Goal: Find specific page/section: Find specific page/section

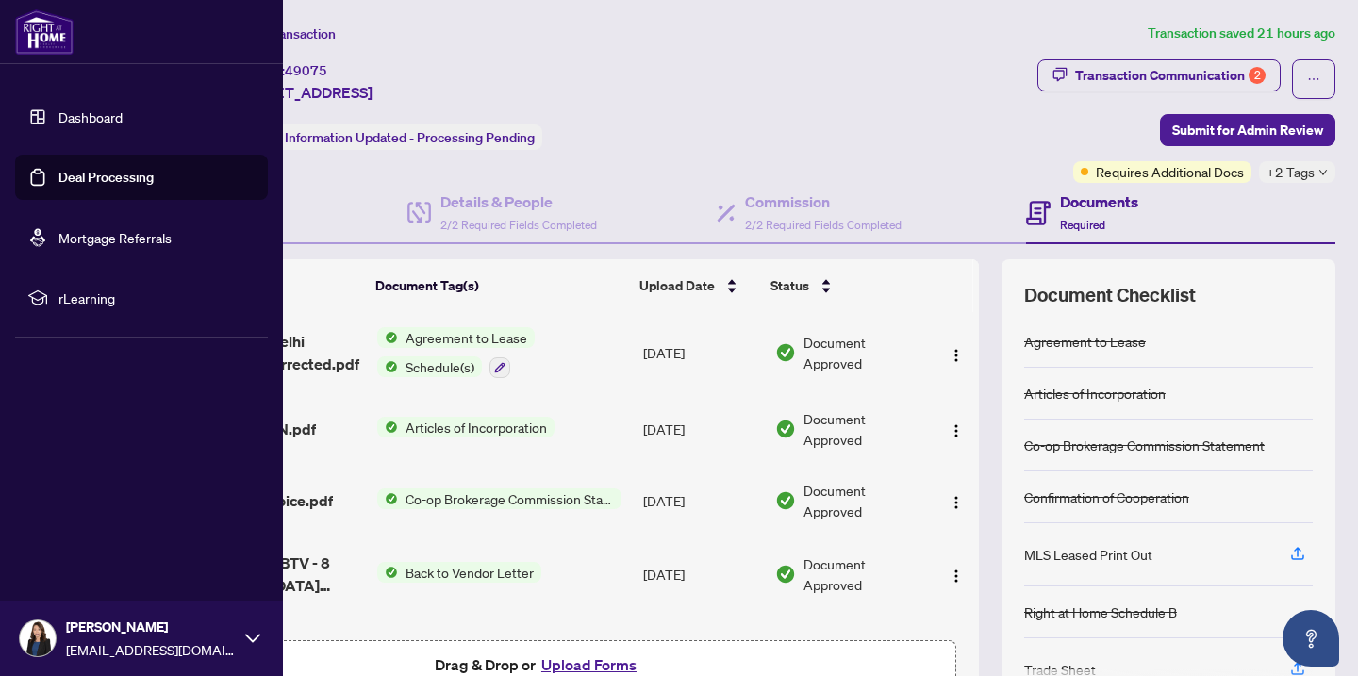
click at [123, 119] on link "Dashboard" at bounding box center [90, 116] width 64 height 17
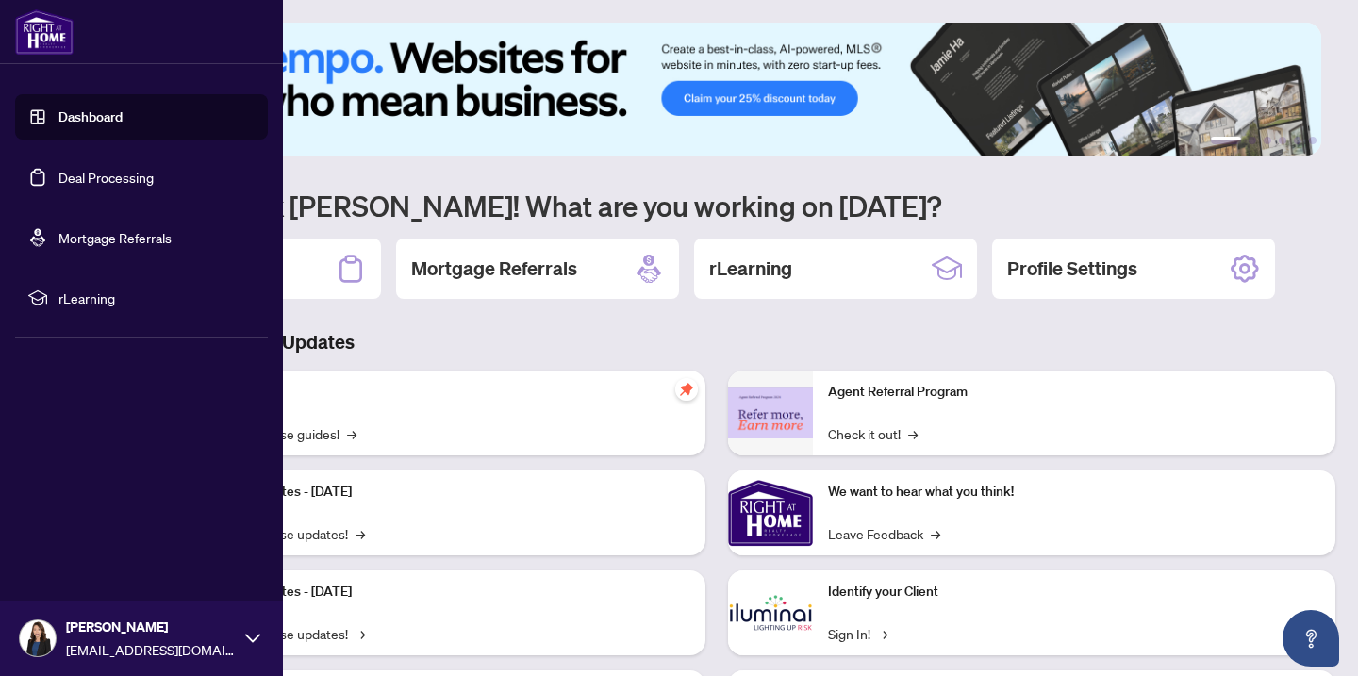
click at [100, 185] on link "Deal Processing" at bounding box center [105, 177] width 95 height 17
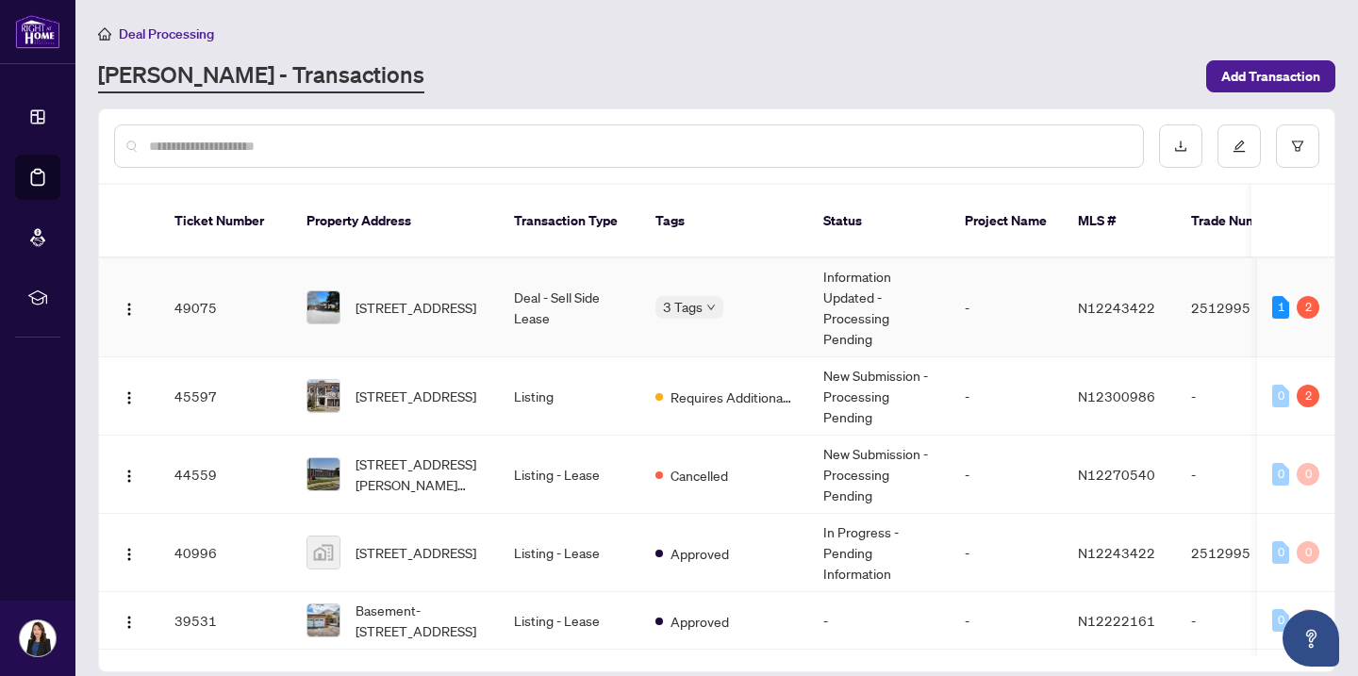
click at [576, 307] on td "Deal - Sell Side Lease" at bounding box center [569, 307] width 141 height 99
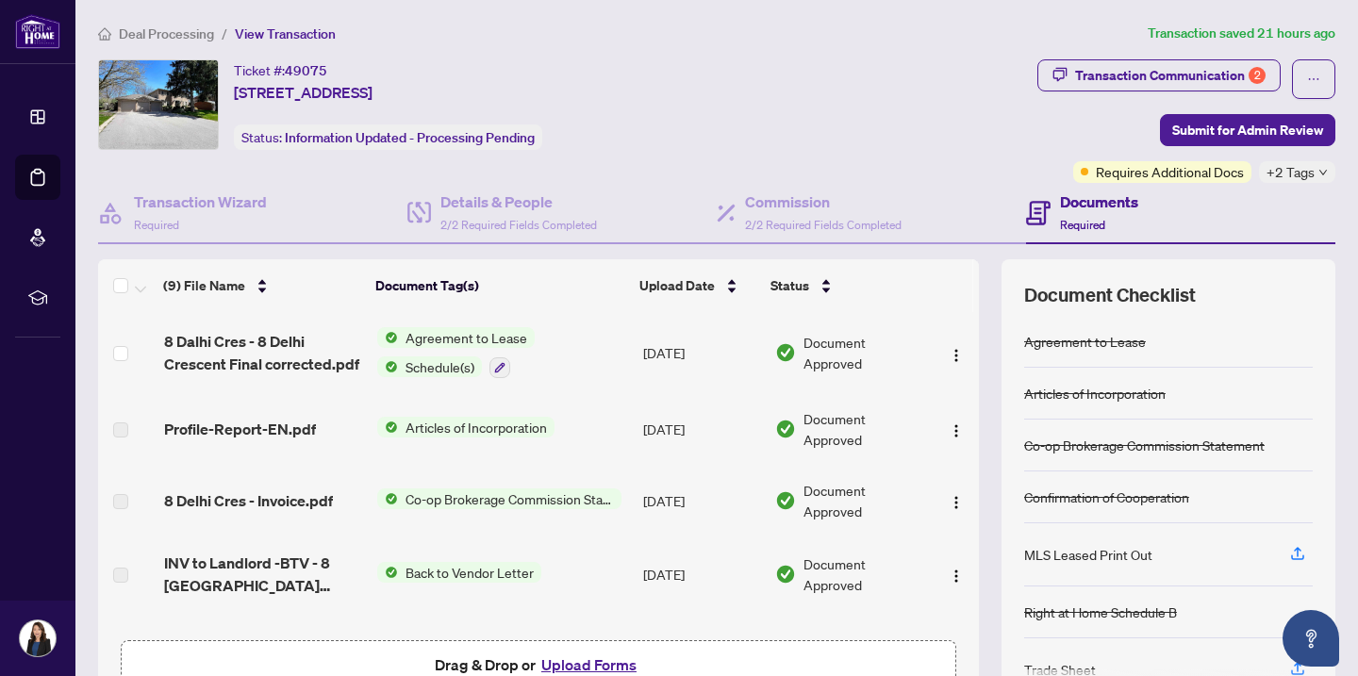
scroll to position [9, 0]
